Goal: Task Accomplishment & Management: Use online tool/utility

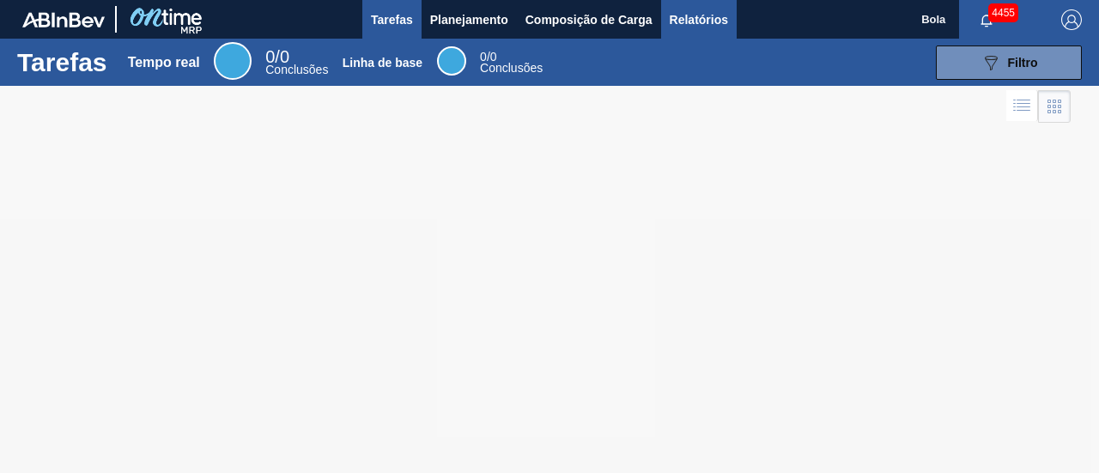
click at [692, 21] on font "Relatórios" at bounding box center [699, 20] width 58 height 14
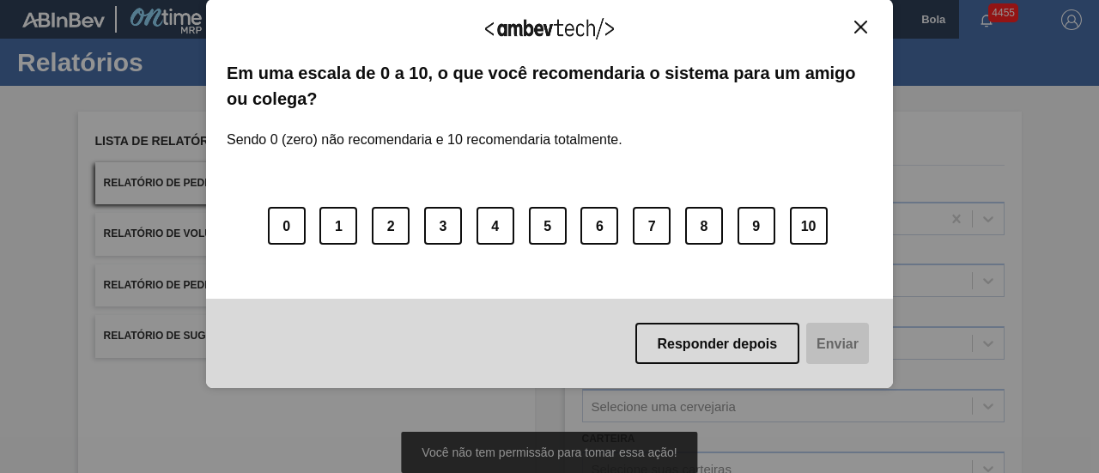
click at [864, 27] on img "Fechar" at bounding box center [861, 27] width 13 height 13
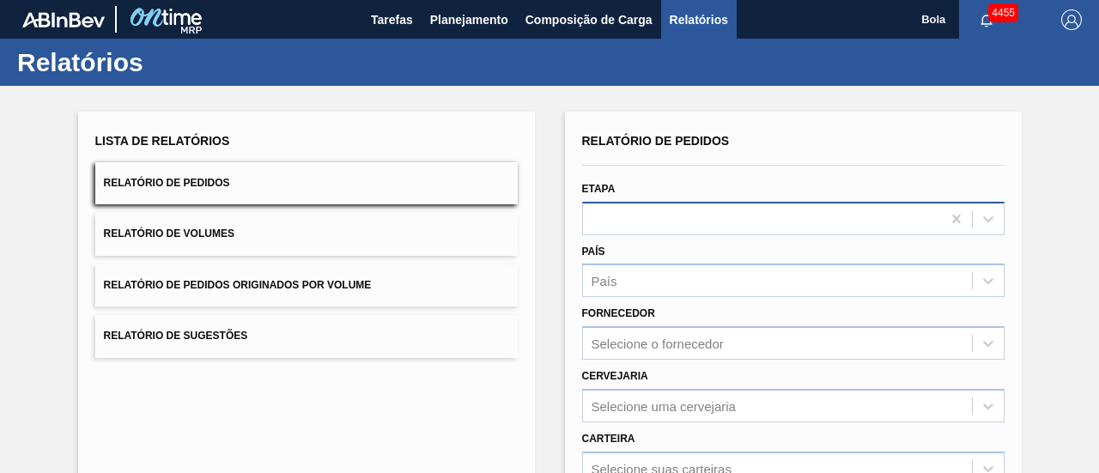
click at [607, 204] on div at bounding box center [793, 218] width 423 height 33
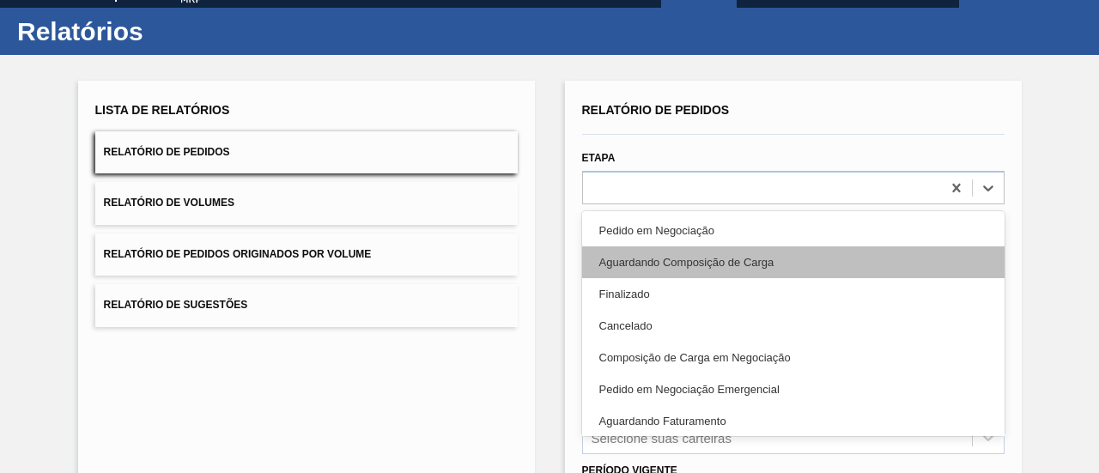
scroll to position [33, 0]
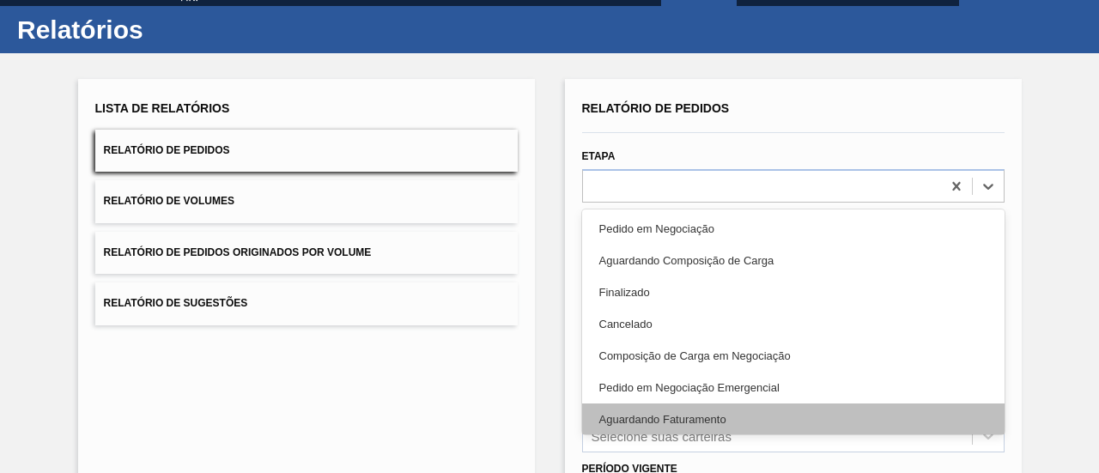
click at [656, 418] on font "Aguardando Faturamento" at bounding box center [663, 419] width 127 height 13
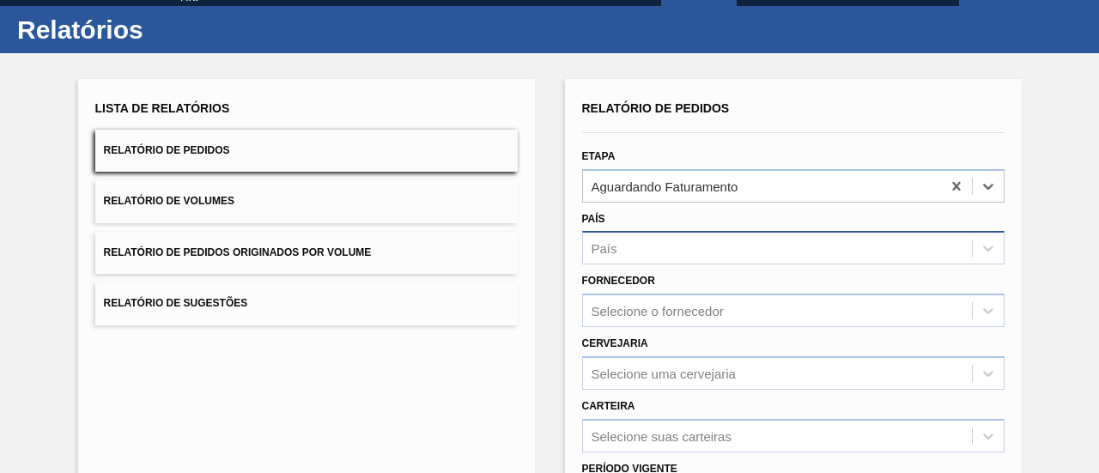
click at [657, 246] on div "País" at bounding box center [777, 248] width 389 height 25
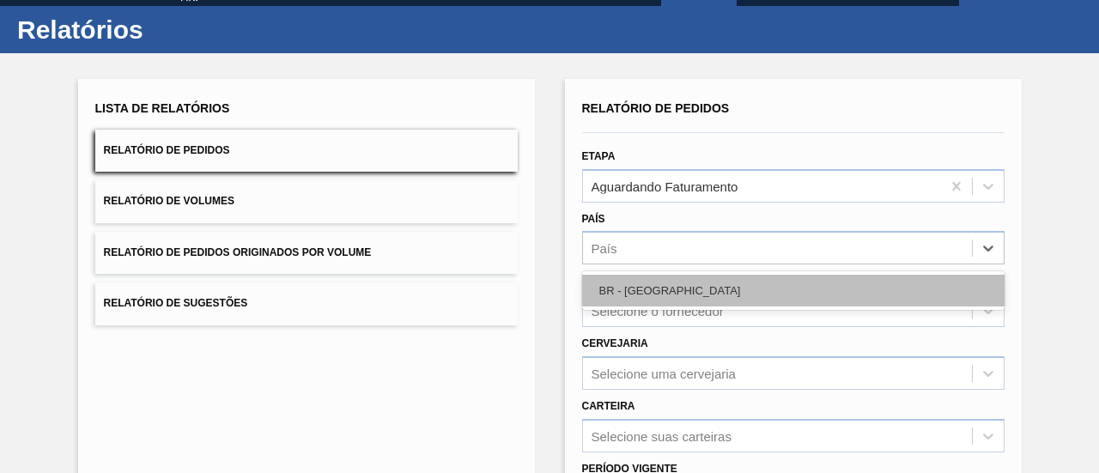
click at [654, 293] on div "BR - [GEOGRAPHIC_DATA]" at bounding box center [793, 291] width 423 height 32
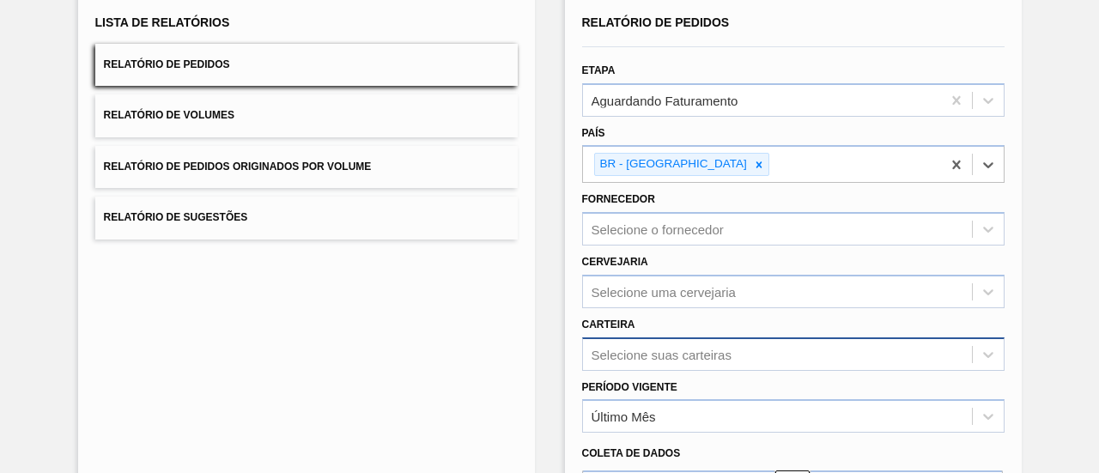
click at [641, 344] on div "Selecione suas carteiras" at bounding box center [793, 354] width 423 height 33
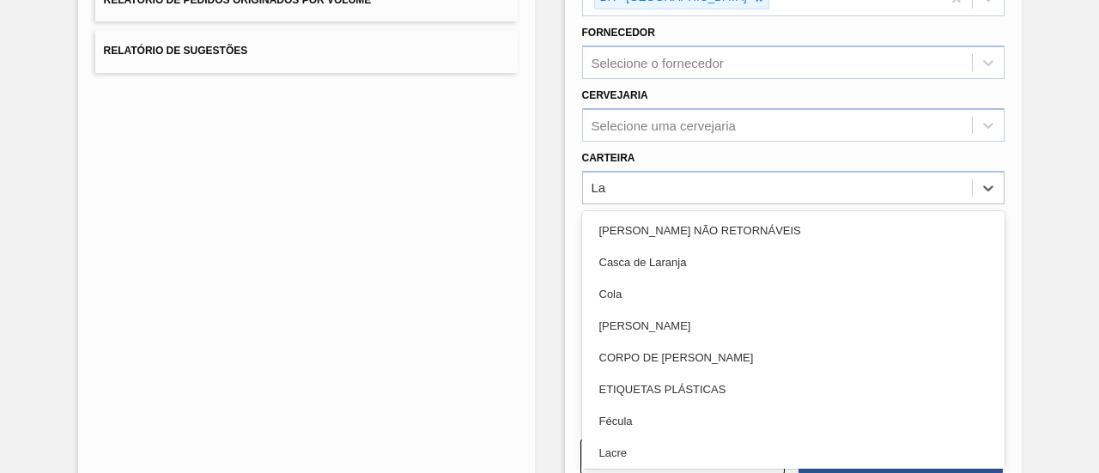
type input "Lat"
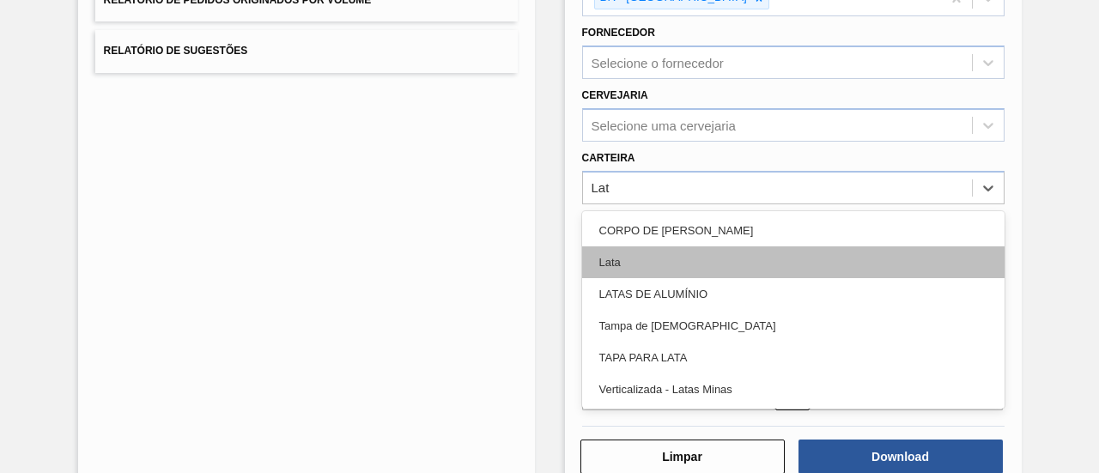
click at [629, 255] on div "Lata" at bounding box center [793, 263] width 423 height 32
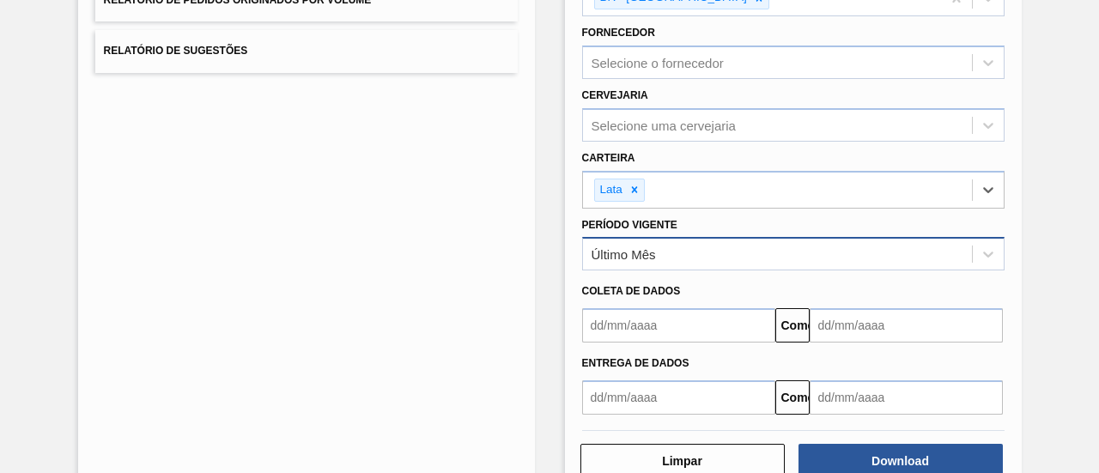
click at [641, 247] on font "Último Mês" at bounding box center [624, 254] width 64 height 15
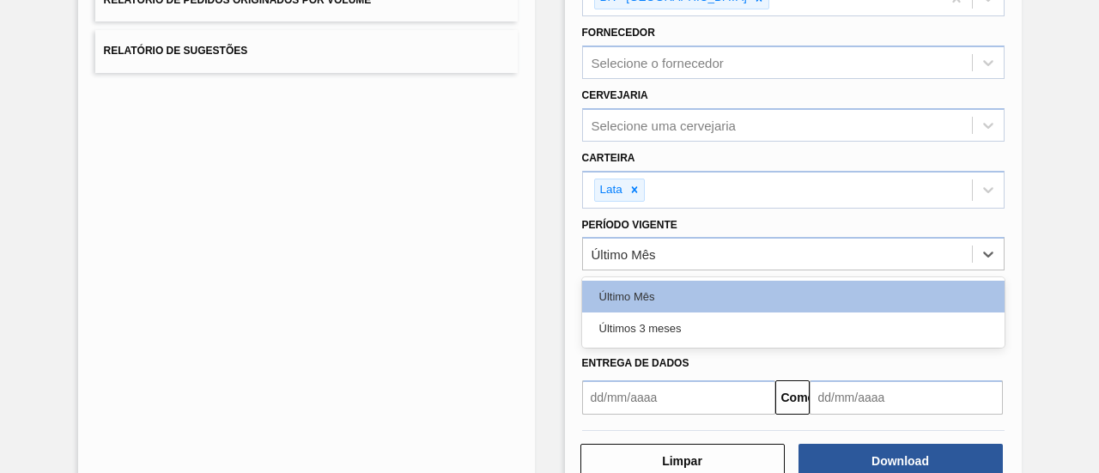
click at [673, 329] on font "Últimos 3 meses" at bounding box center [641, 328] width 82 height 13
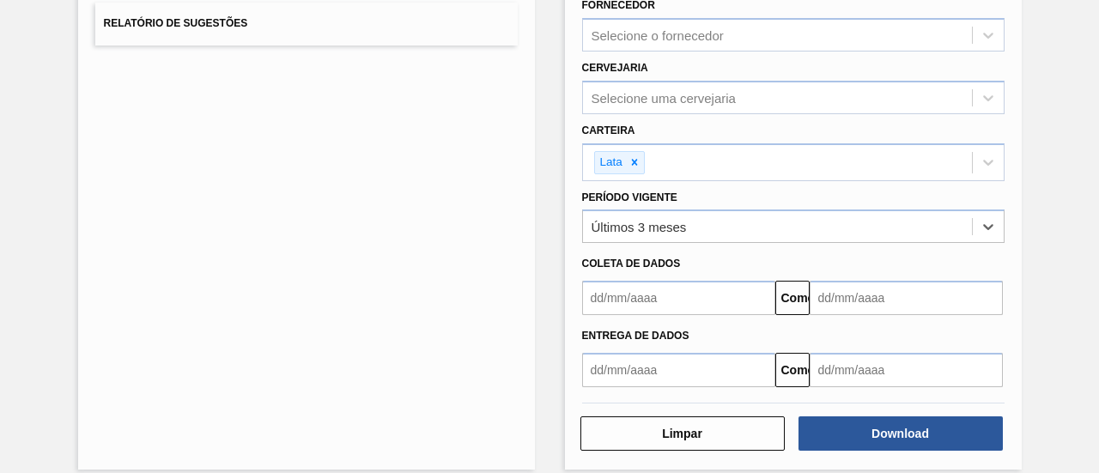
scroll to position [327, 0]
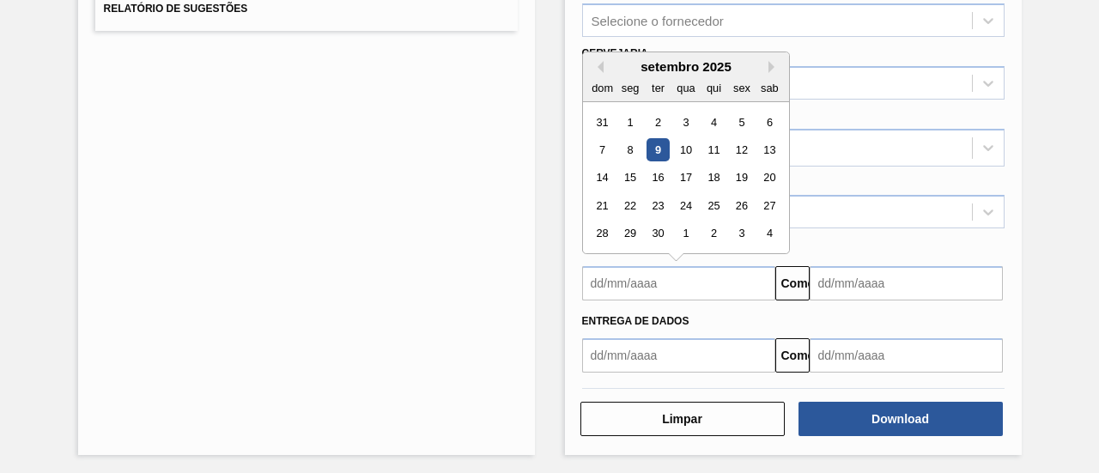
click at [602, 277] on input "text" at bounding box center [678, 283] width 193 height 34
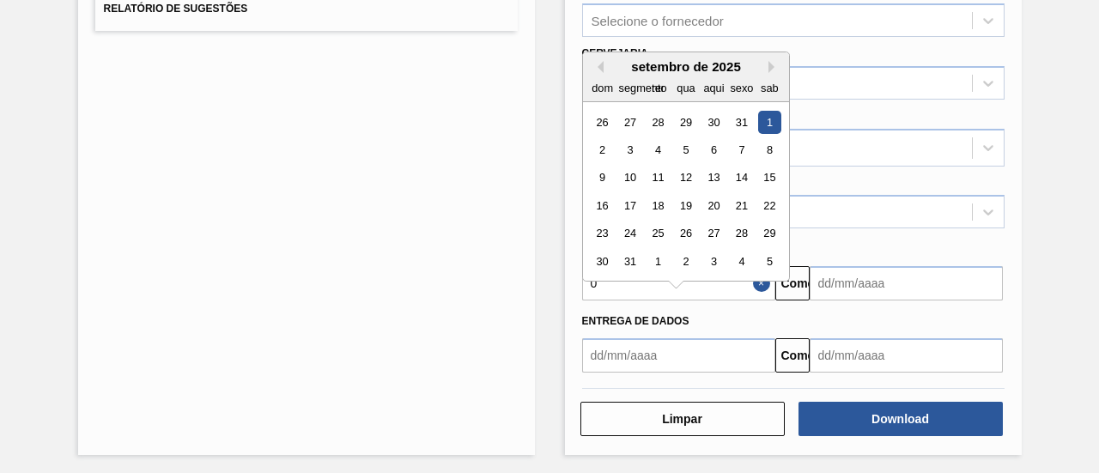
type input "[DATE]"
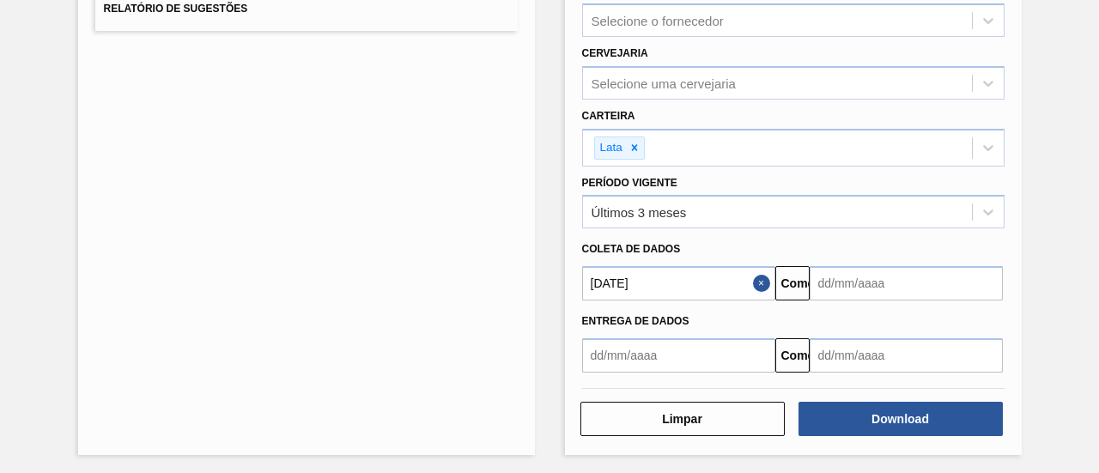
click at [765, 288] on button "Close" at bounding box center [764, 283] width 22 height 34
click at [804, 237] on div "Coleta de dados" at bounding box center [793, 249] width 436 height 25
click at [723, 289] on input "text" at bounding box center [678, 283] width 193 height 34
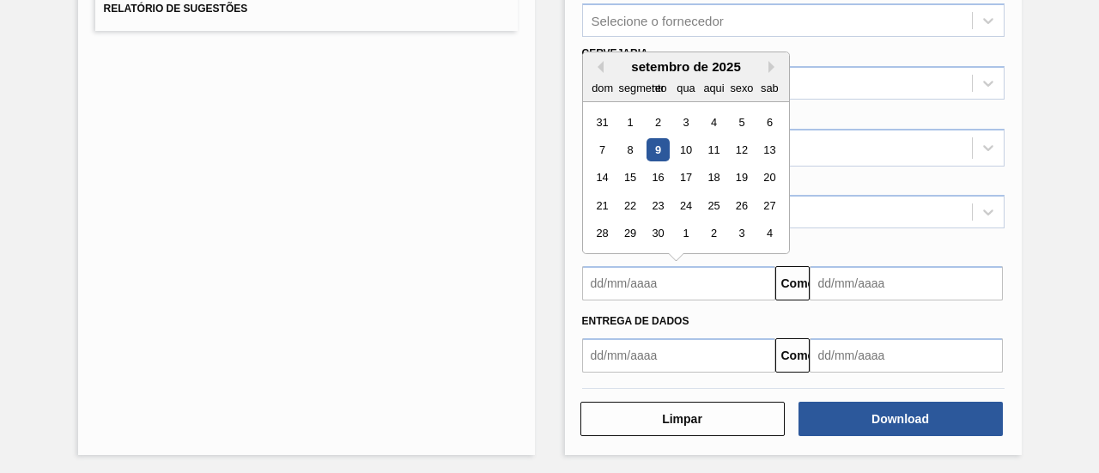
click at [656, 144] on font "9" at bounding box center [658, 149] width 6 height 13
type input "[DATE]"
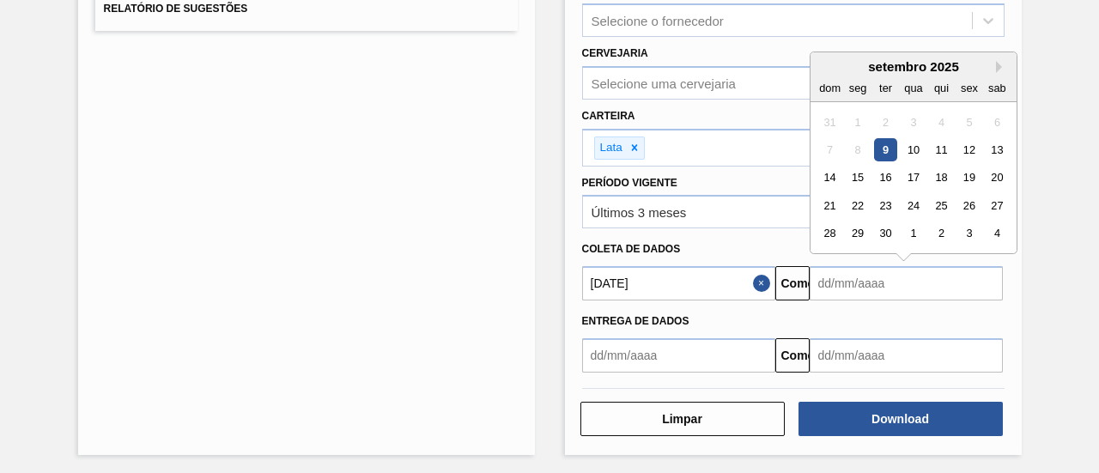
click at [837, 283] on input "text" at bounding box center [906, 283] width 193 height 34
click at [996, 64] on button "Próximo mês" at bounding box center [1002, 67] width 12 height 12
click at [943, 147] on div "9" at bounding box center [940, 149] width 23 height 23
type input "[DATE]"
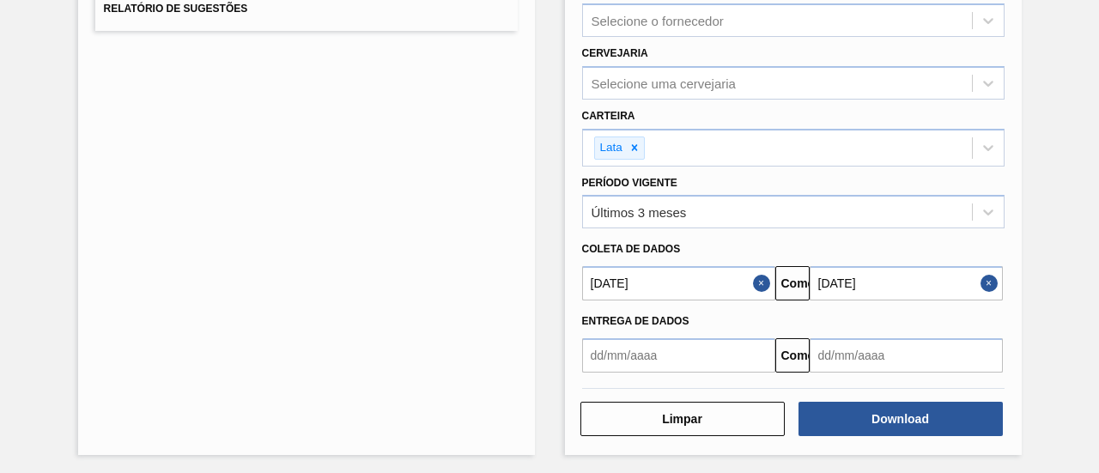
click at [1029, 334] on div "Lista de Relatórios Relatório de Pedidos Relatório de Volumes Relatório de Pedi…" at bounding box center [549, 118] width 1099 height 718
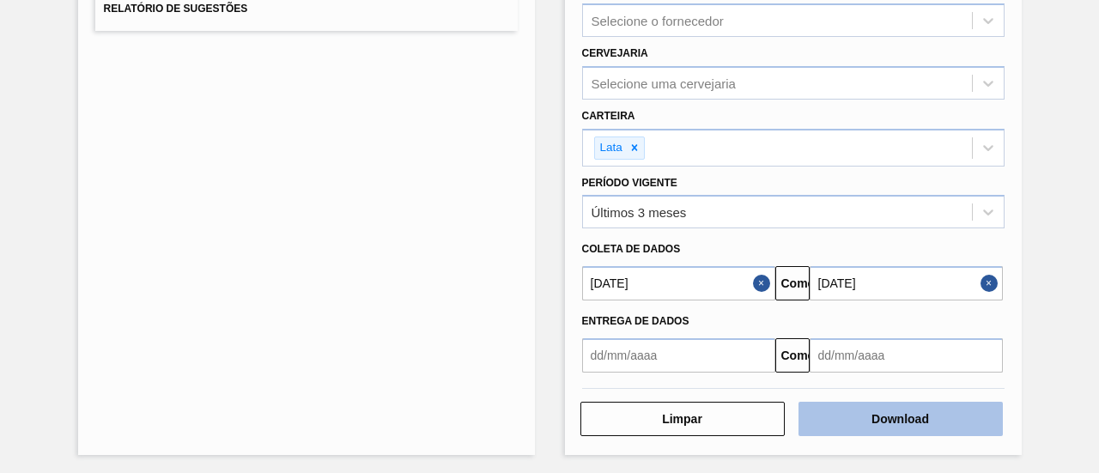
click at [916, 417] on font "Download" at bounding box center [901, 419] width 58 height 14
